Goal: Transaction & Acquisition: Purchase product/service

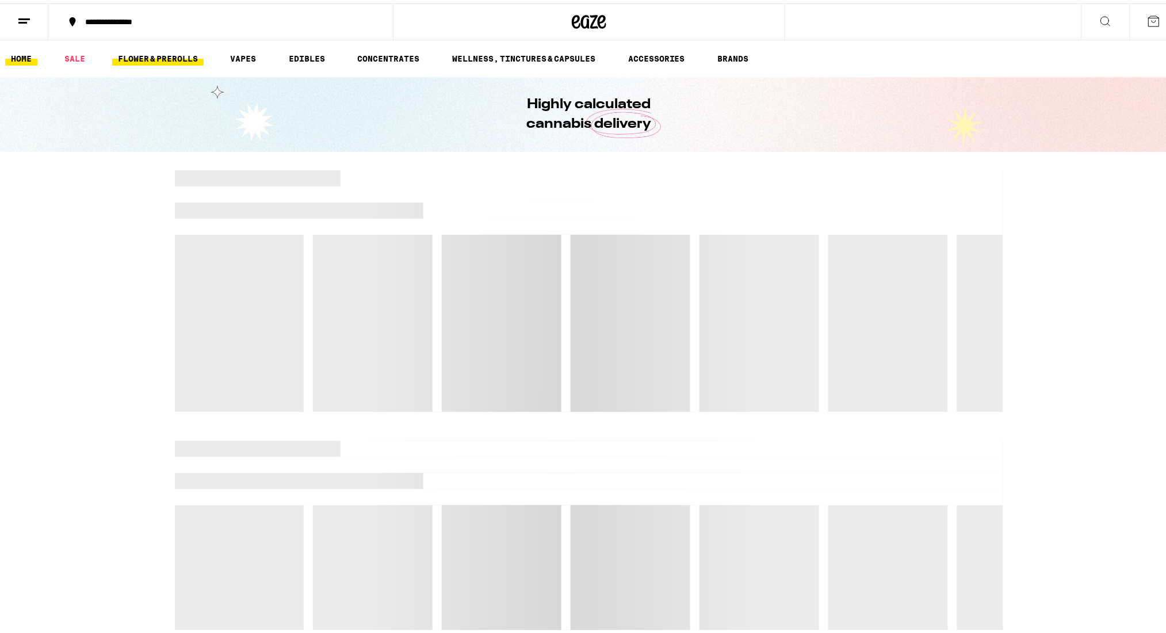
click at [140, 50] on link "FLOWER & PREROLLS" at bounding box center [157, 55] width 91 height 14
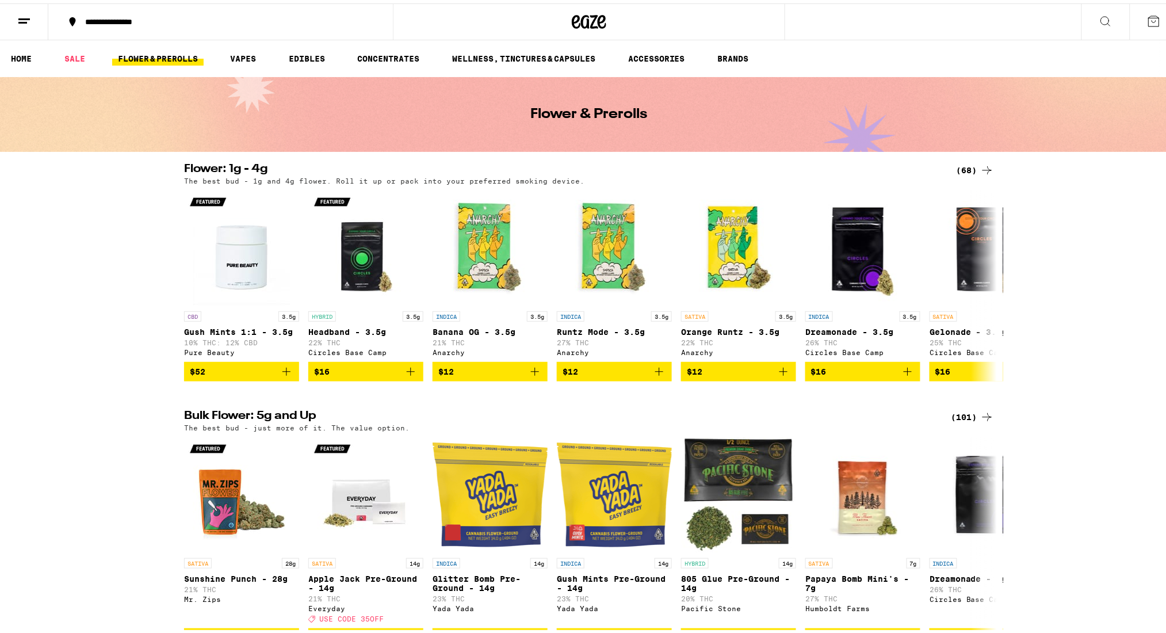
click at [963, 417] on div "(101)" at bounding box center [972, 414] width 43 height 14
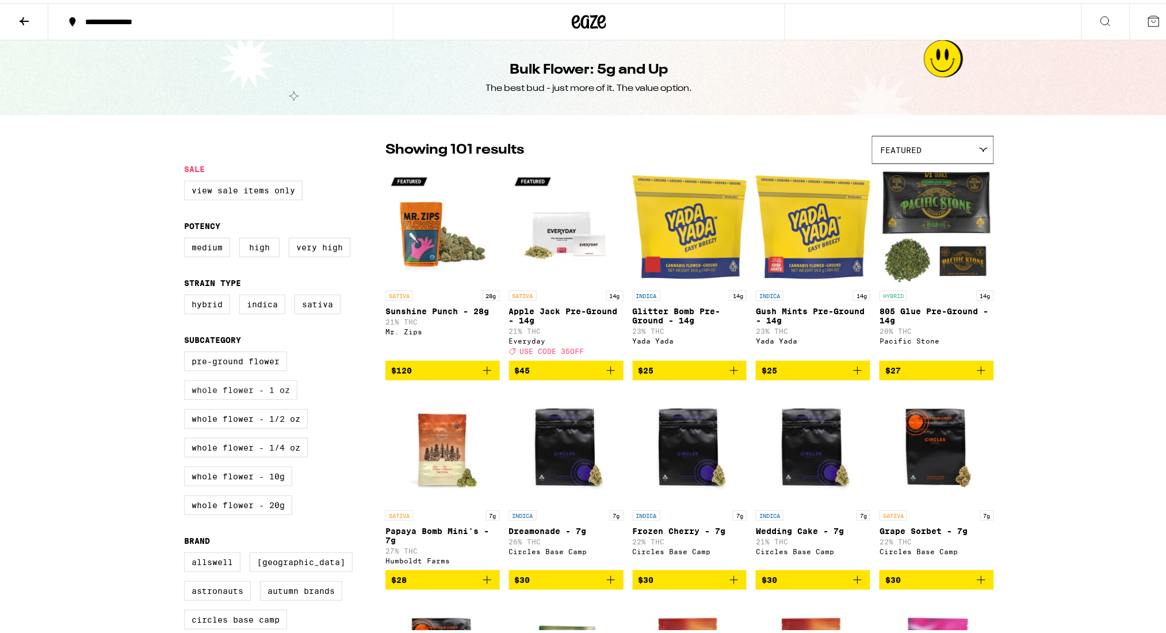
click at [237, 396] on label "Whole Flower - 1 oz" at bounding box center [240, 387] width 113 height 20
click at [187, 350] on input "Whole Flower - 1 oz" at bounding box center [186, 350] width 1 height 1
checkbox input "true"
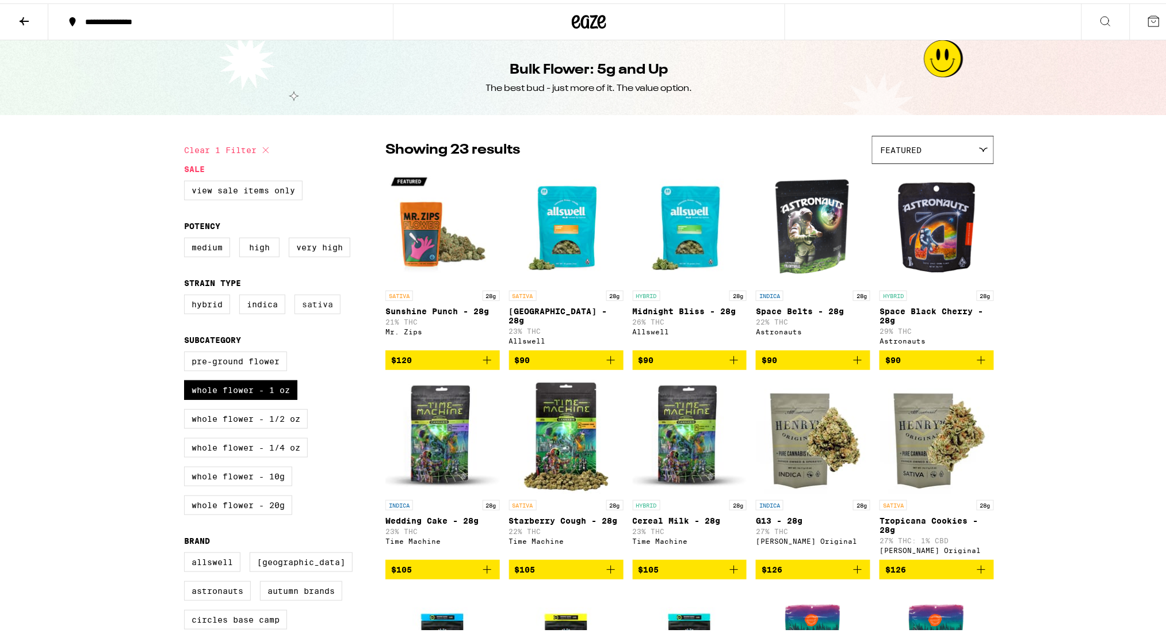
click at [315, 309] on label "Sativa" at bounding box center [318, 301] width 46 height 20
click at [187, 293] on input "Sativa" at bounding box center [186, 293] width 1 height 1
checkbox input "true"
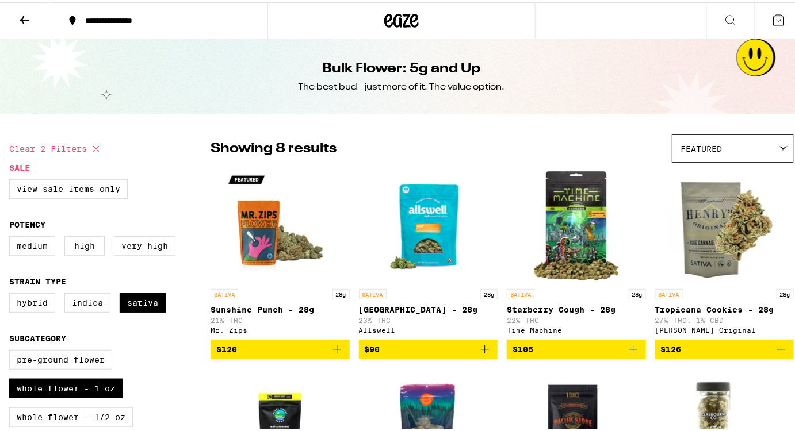
drag, startPoint x: 1075, startPoint y: 1, endPoint x: 519, endPoint y: 129, distance: 570.9
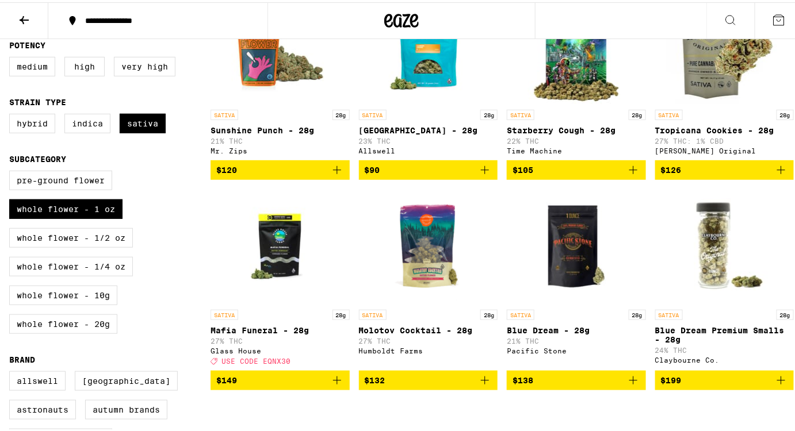
scroll to position [180, 0]
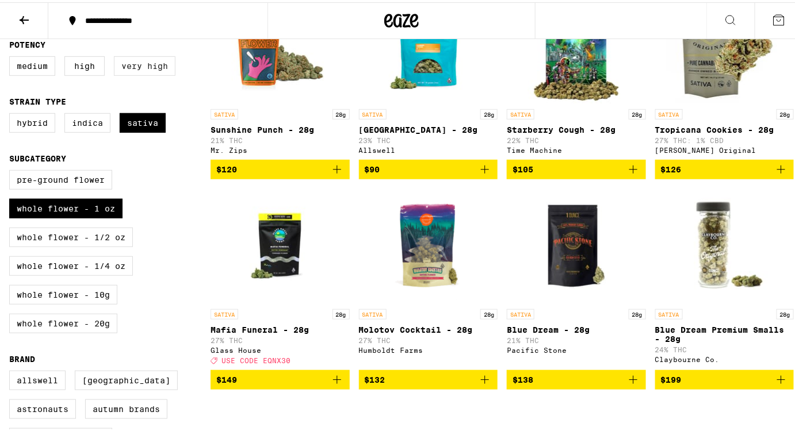
click at [150, 71] on label "Very High" at bounding box center [145, 64] width 62 height 20
click at [12, 56] on input "Very High" at bounding box center [12, 56] width 1 height 1
checkbox input "true"
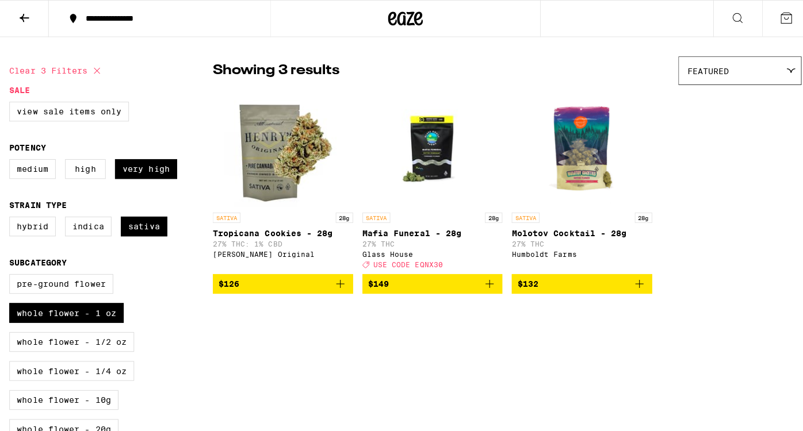
scroll to position [77, 0]
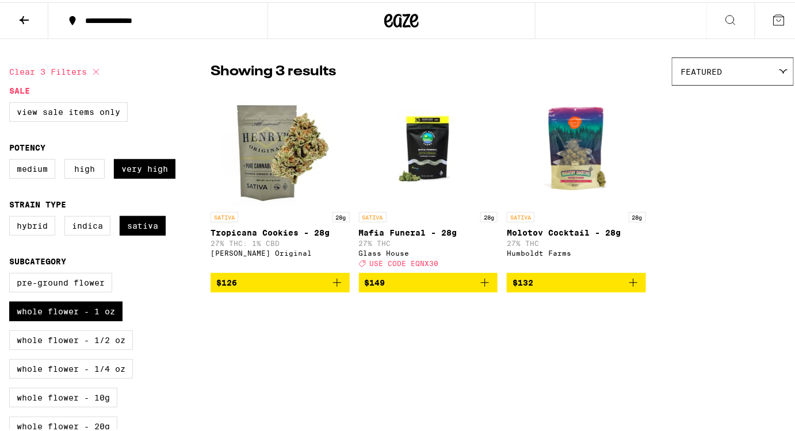
click at [335, 285] on icon "Add to bag" at bounding box center [337, 281] width 8 height 8
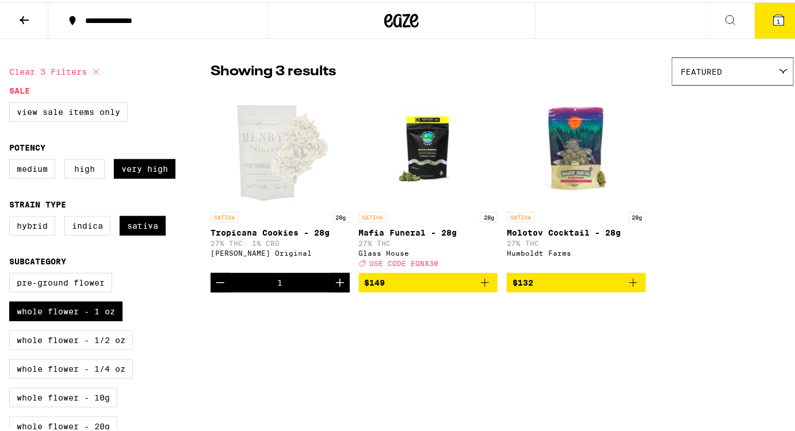
click at [259, 158] on div "Open page for Tropicana Cookies - 28g from Henry's Original" at bounding box center [280, 146] width 115 height 115
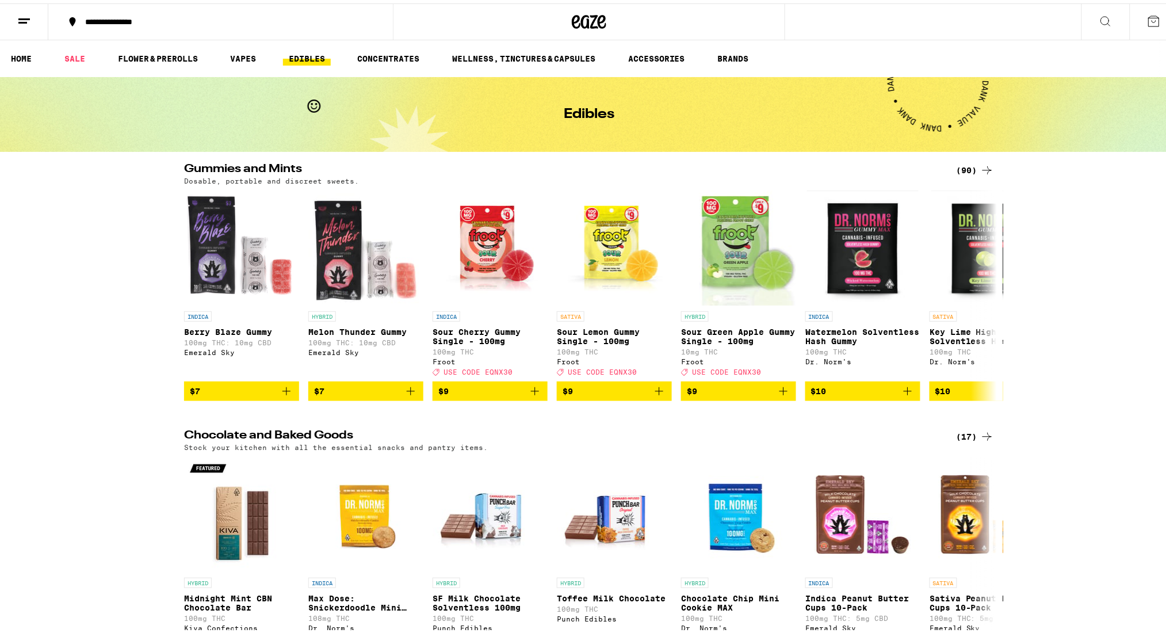
click at [962, 165] on div "(90)" at bounding box center [975, 167] width 37 height 14
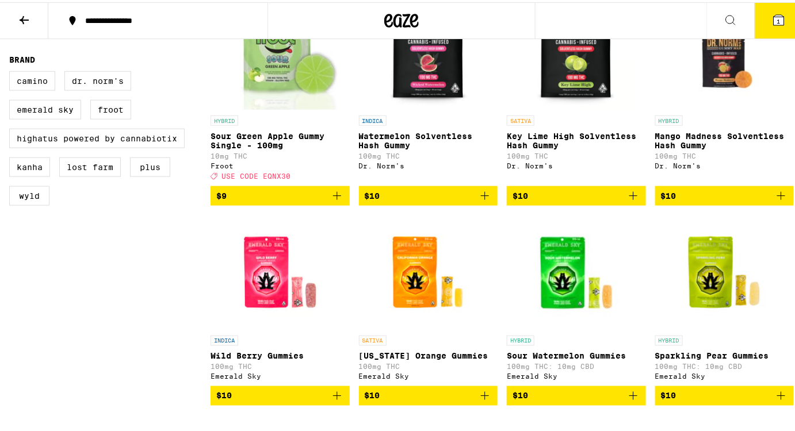
scroll to position [394, 0]
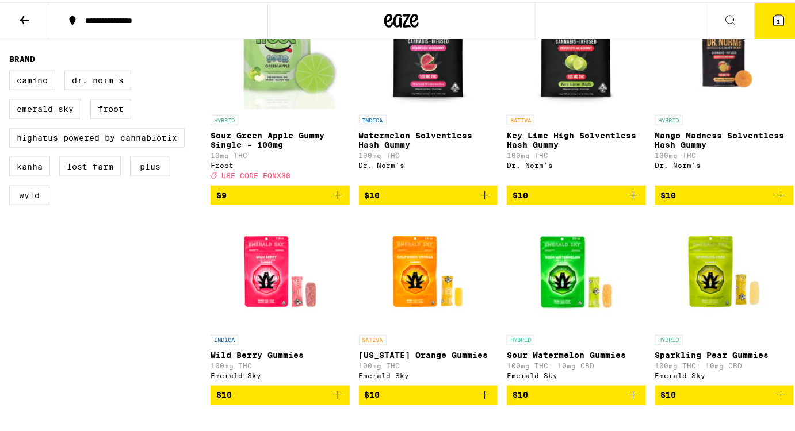
click at [27, 203] on label "WYLD" at bounding box center [29, 194] width 40 height 20
click at [12, 71] on input "WYLD" at bounding box center [12, 70] width 1 height 1
checkbox input "true"
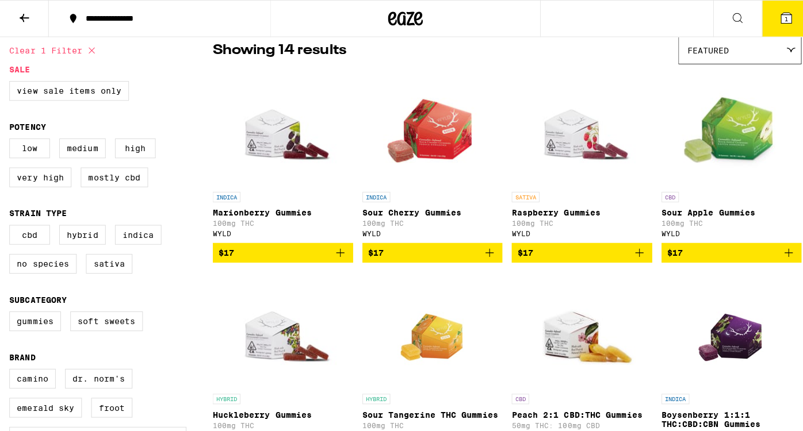
scroll to position [95, 0]
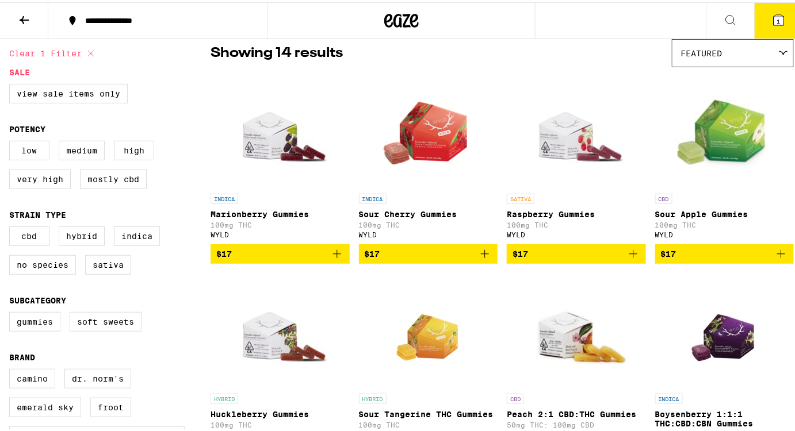
click at [555, 137] on img "Open page for Raspberry Gummies from WYLD" at bounding box center [576, 128] width 115 height 115
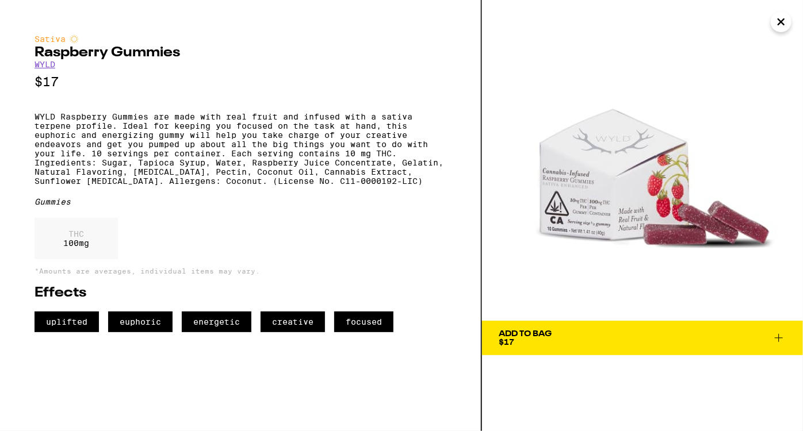
click at [781, 337] on icon at bounding box center [779, 338] width 14 height 14
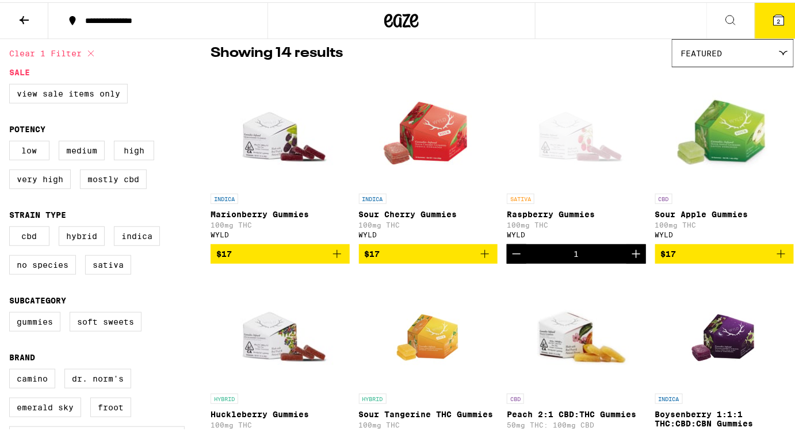
click at [632, 255] on icon "Increment" at bounding box center [636, 252] width 8 height 8
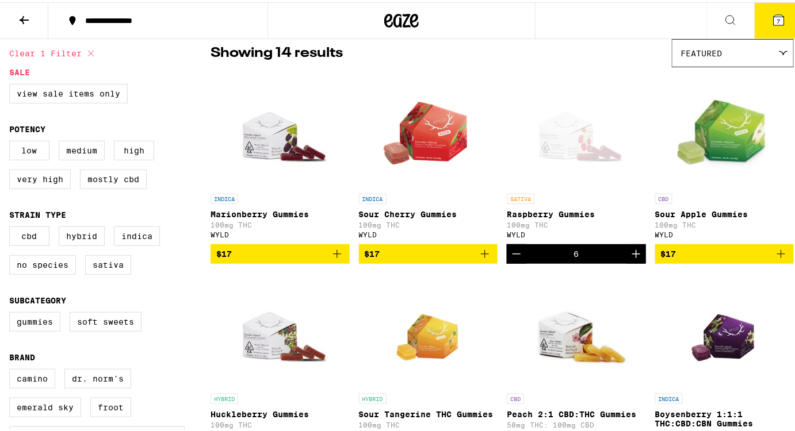
click at [762, 29] on button "7" at bounding box center [779, 19] width 48 height 36
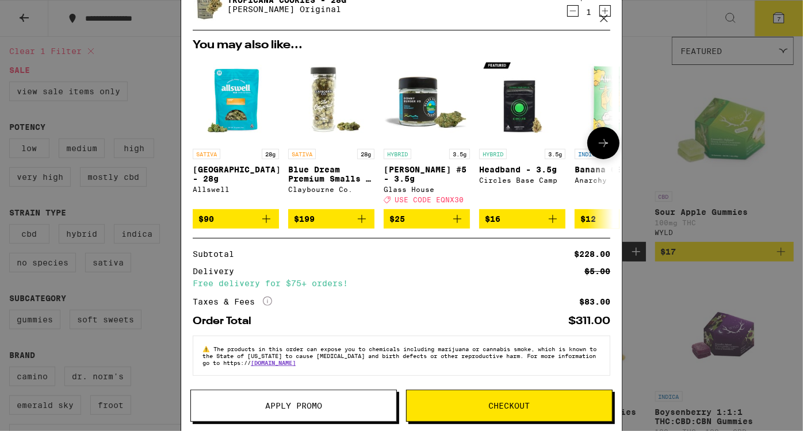
scroll to position [96, 0]
click at [476, 411] on button "Checkout" at bounding box center [509, 406] width 207 height 32
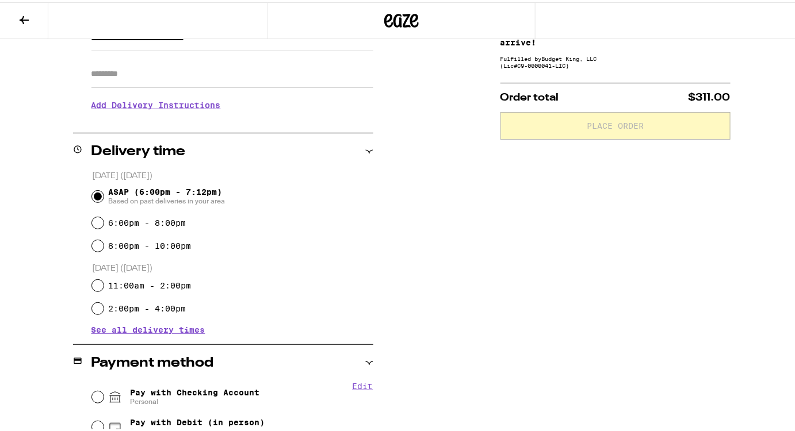
scroll to position [190, 0]
click at [93, 387] on div "Pay with Checking Account Personal" at bounding box center [232, 395] width 281 height 30
click at [100, 396] on input "Pay with Checking Account Personal" at bounding box center [98, 395] width 12 height 12
radio input "true"
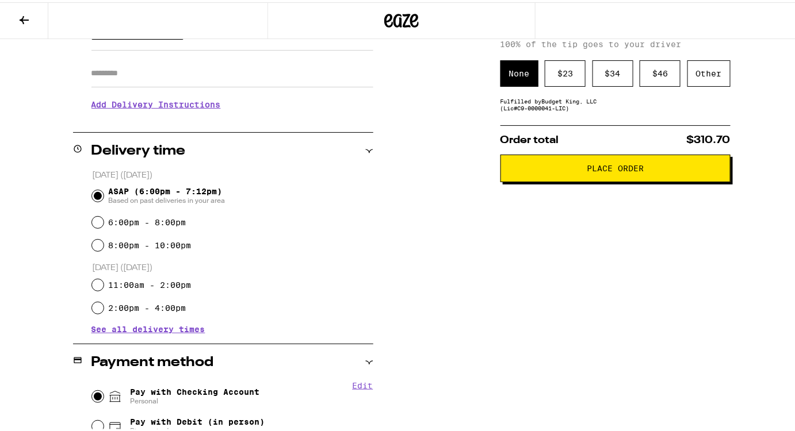
click at [609, 166] on span "Place Order" at bounding box center [615, 166] width 57 height 8
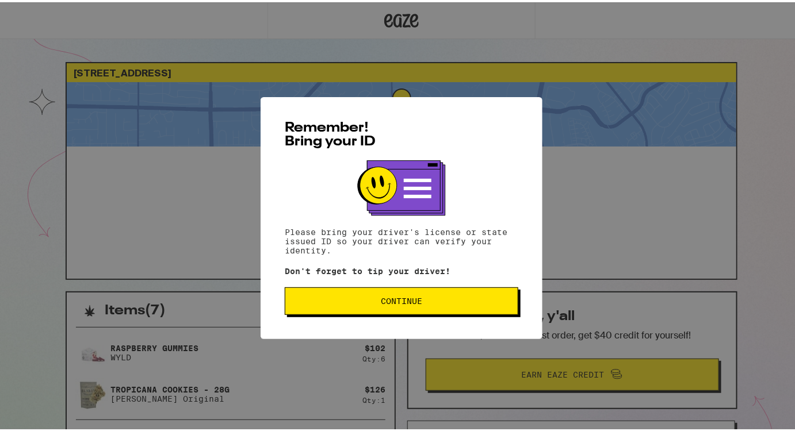
click at [479, 295] on button "Continue" at bounding box center [402, 299] width 234 height 28
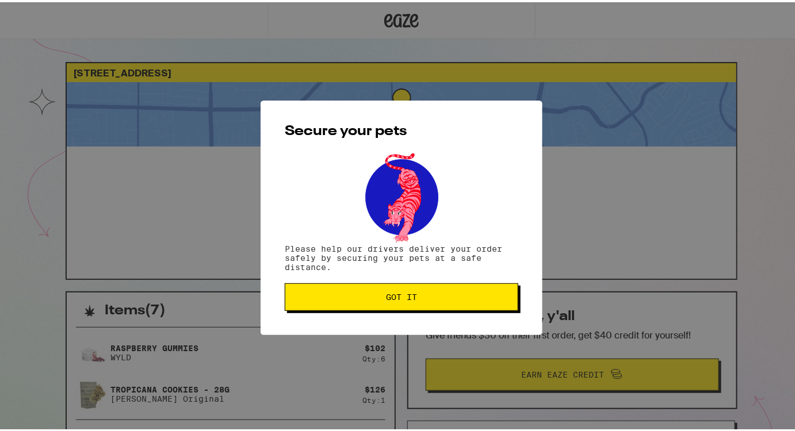
click at [479, 295] on span "Got it" at bounding box center [402, 295] width 214 height 8
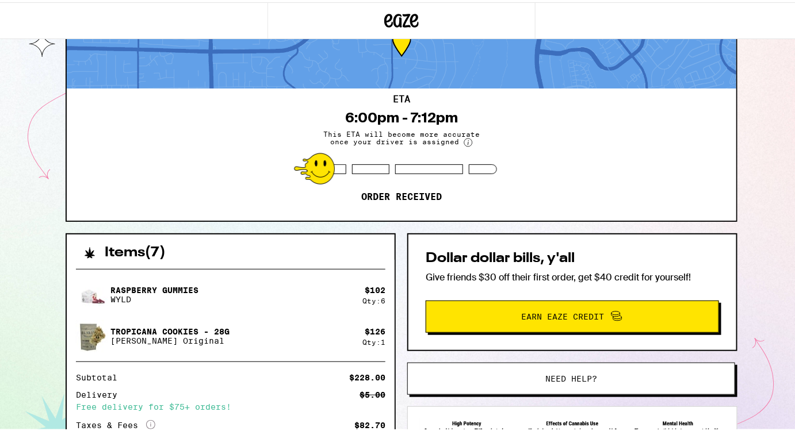
scroll to position [55, 0]
